Goal: Navigation & Orientation: Find specific page/section

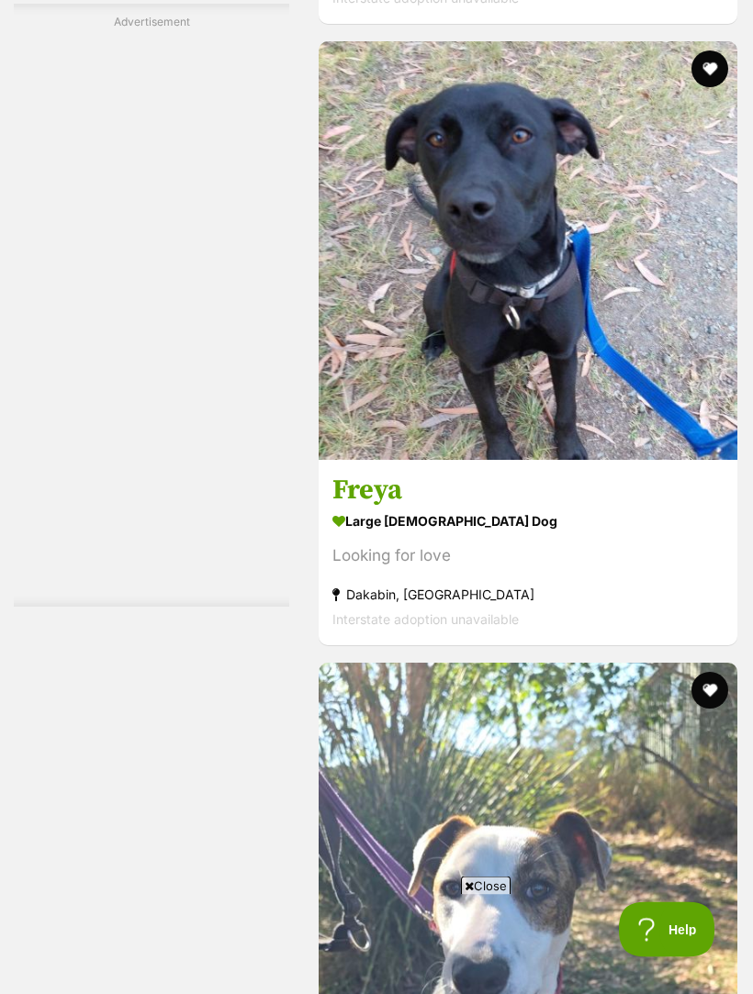
scroll to position [5429, 0]
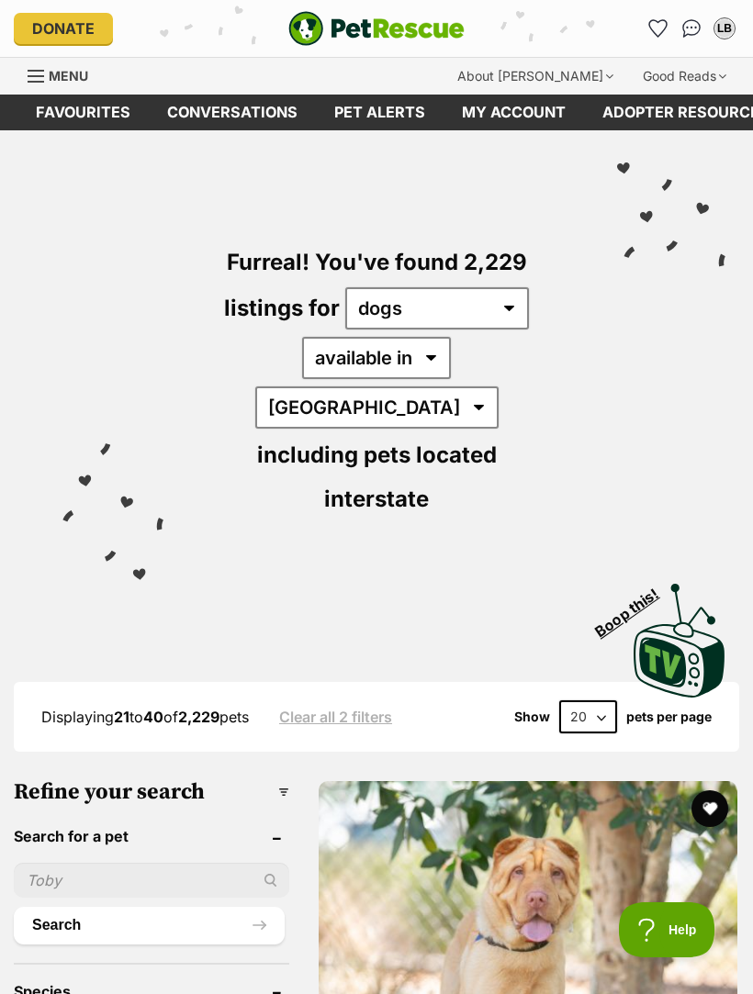
click at [340, 25] on img "PetRescue" at bounding box center [376, 28] width 176 height 35
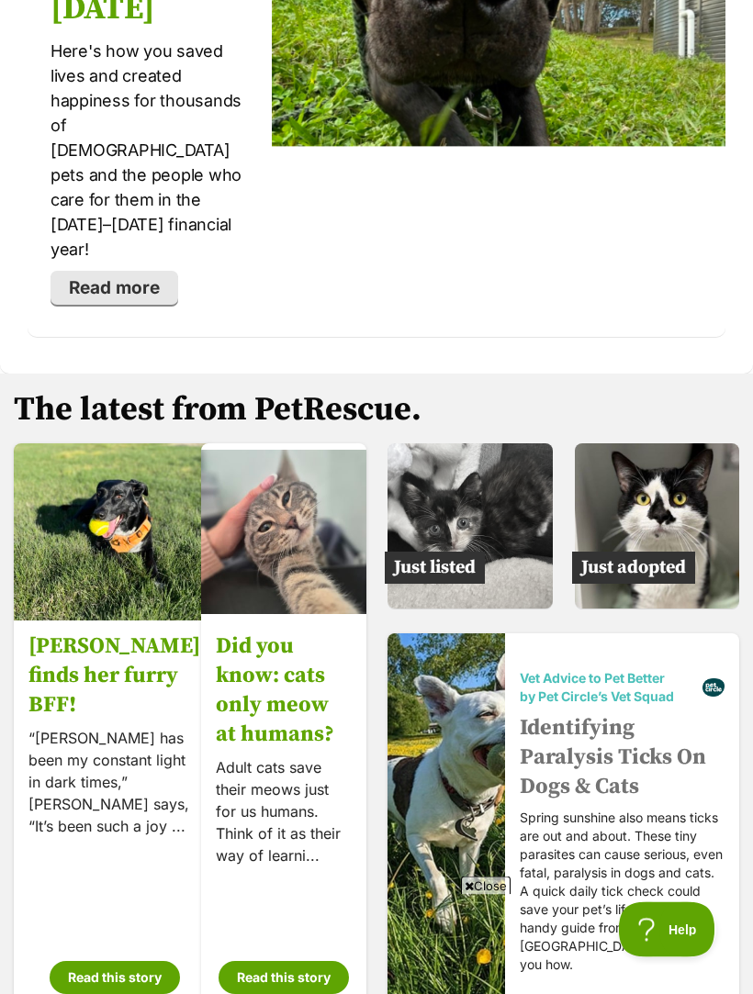
scroll to position [3970, 0]
click at [671, 450] on img at bounding box center [657, 525] width 165 height 165
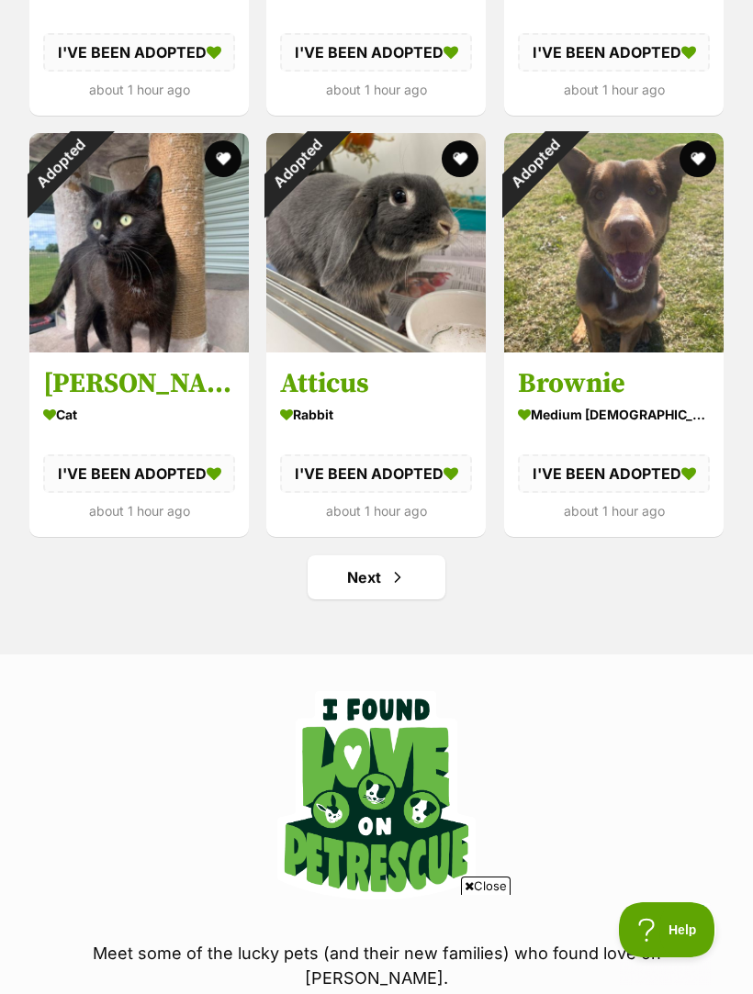
scroll to position [2215, 0]
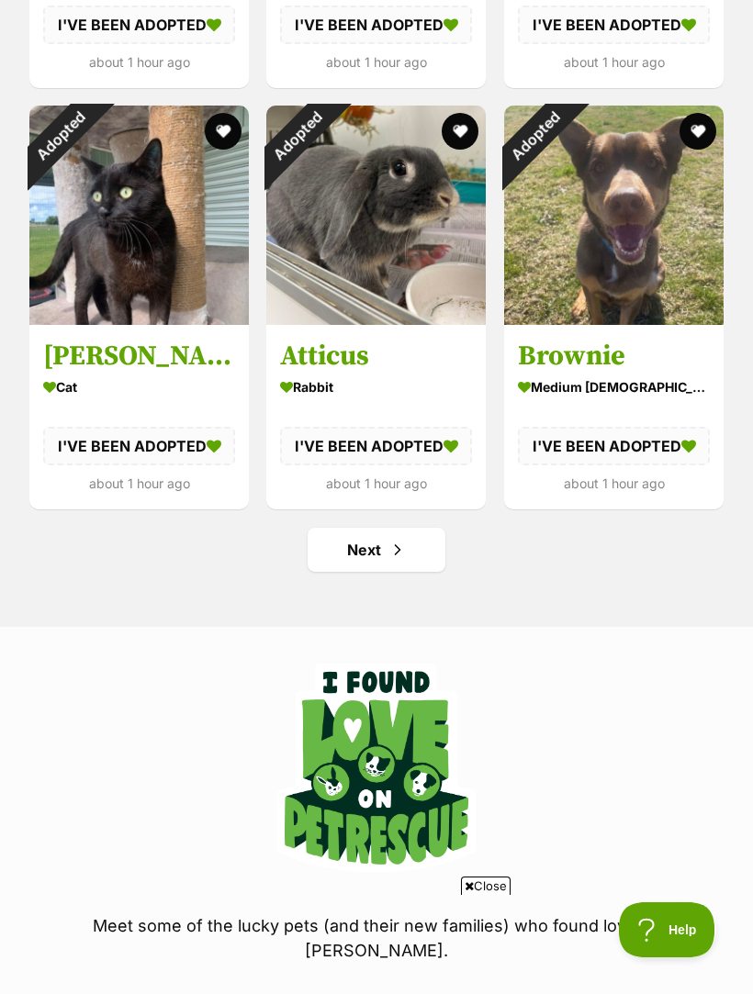
click at [338, 552] on link "Next" at bounding box center [376, 550] width 138 height 44
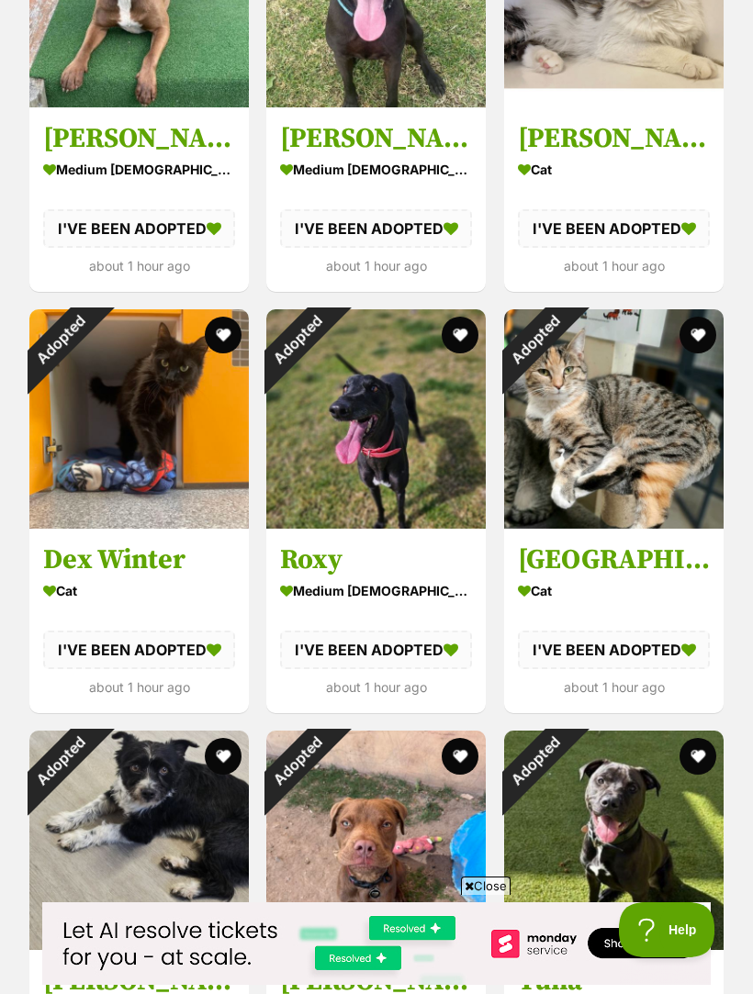
scroll to position [1167, 0]
